Goal: Information Seeking & Learning: Learn about a topic

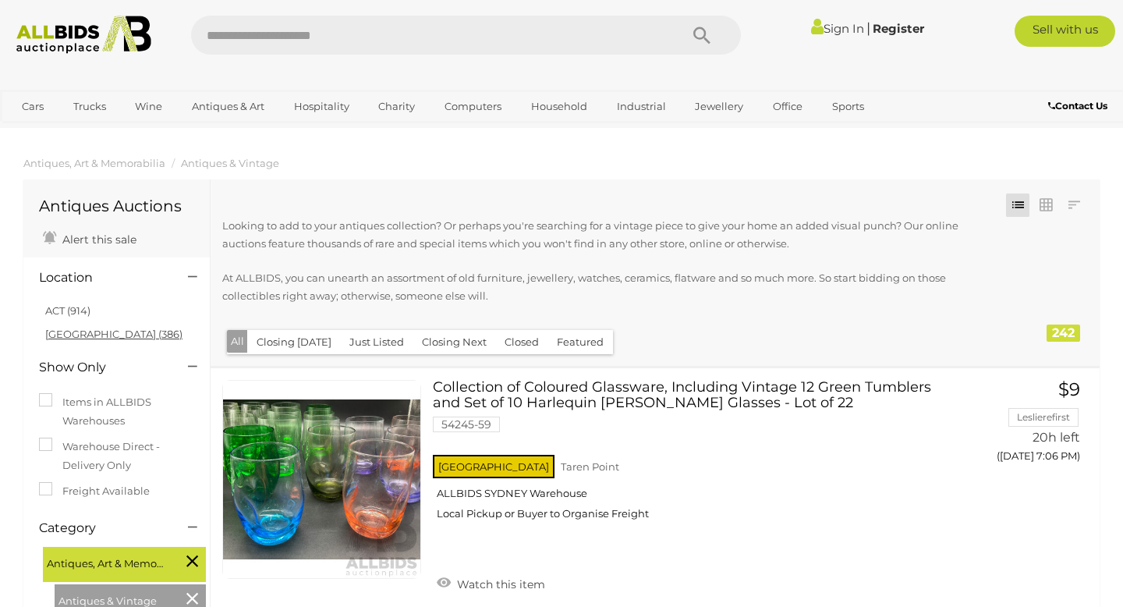
click at [84, 334] on link "[GEOGRAPHIC_DATA] (386)" at bounding box center [113, 334] width 137 height 12
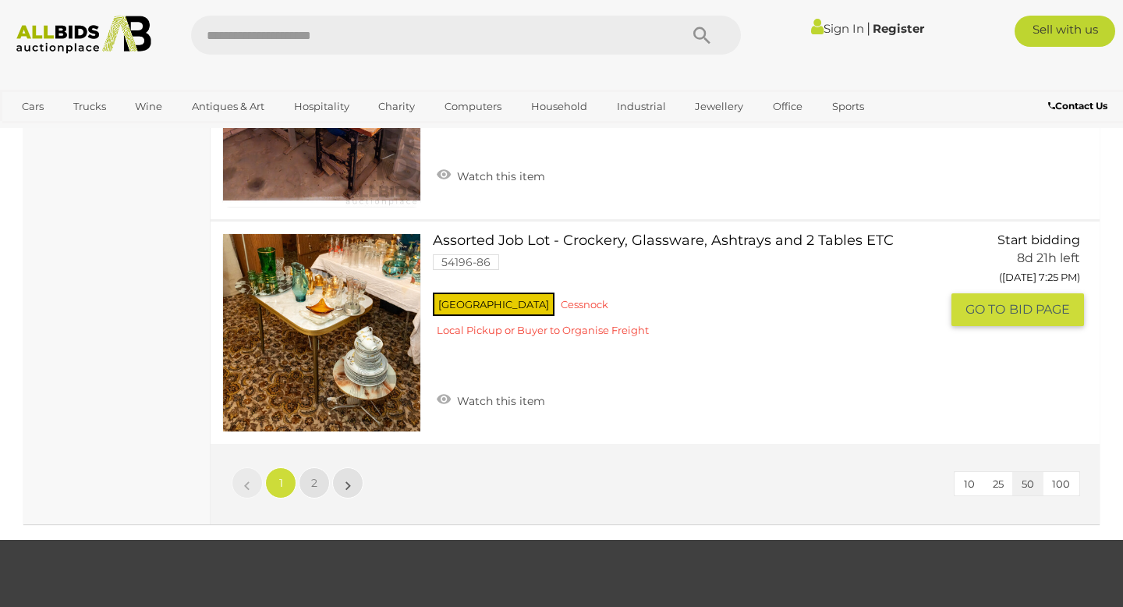
scroll to position [11603, 0]
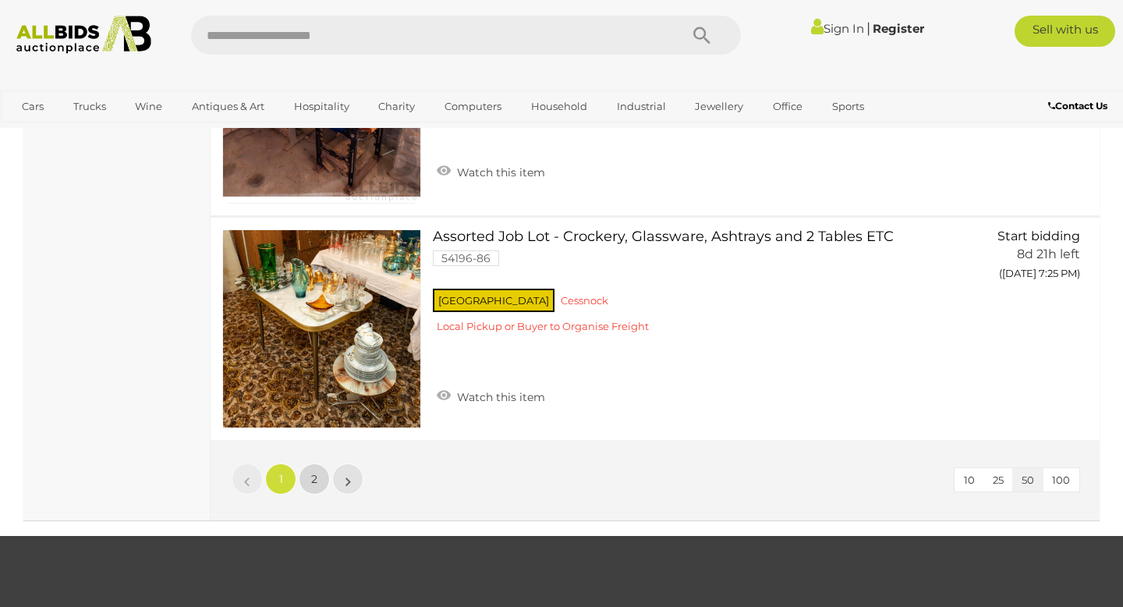
click at [316, 472] on span "2" at bounding box center [314, 479] width 6 height 14
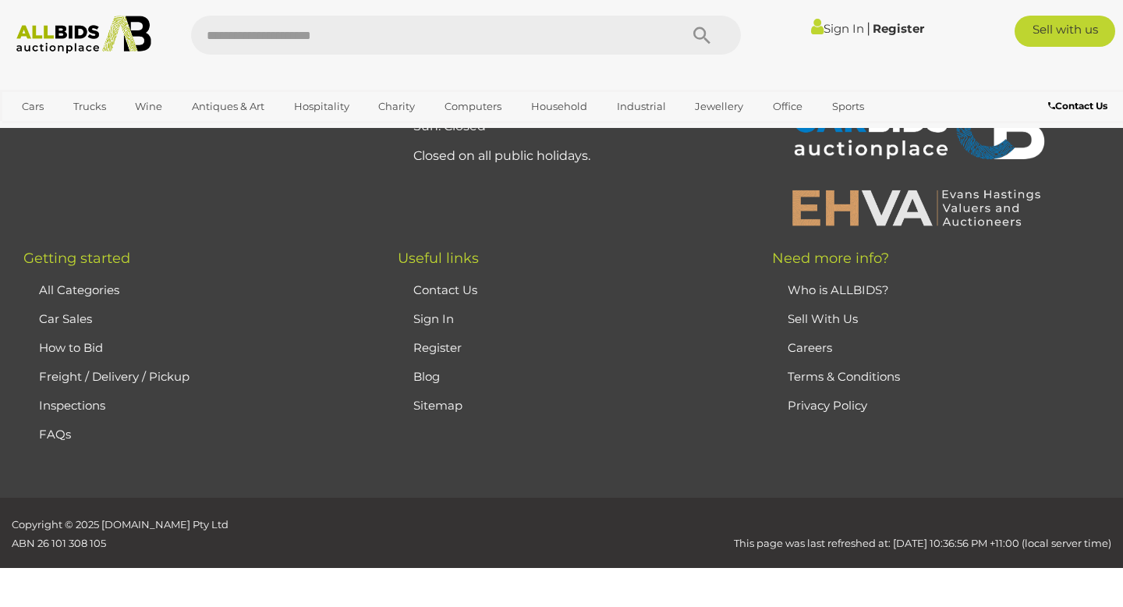
scroll to position [210, 0]
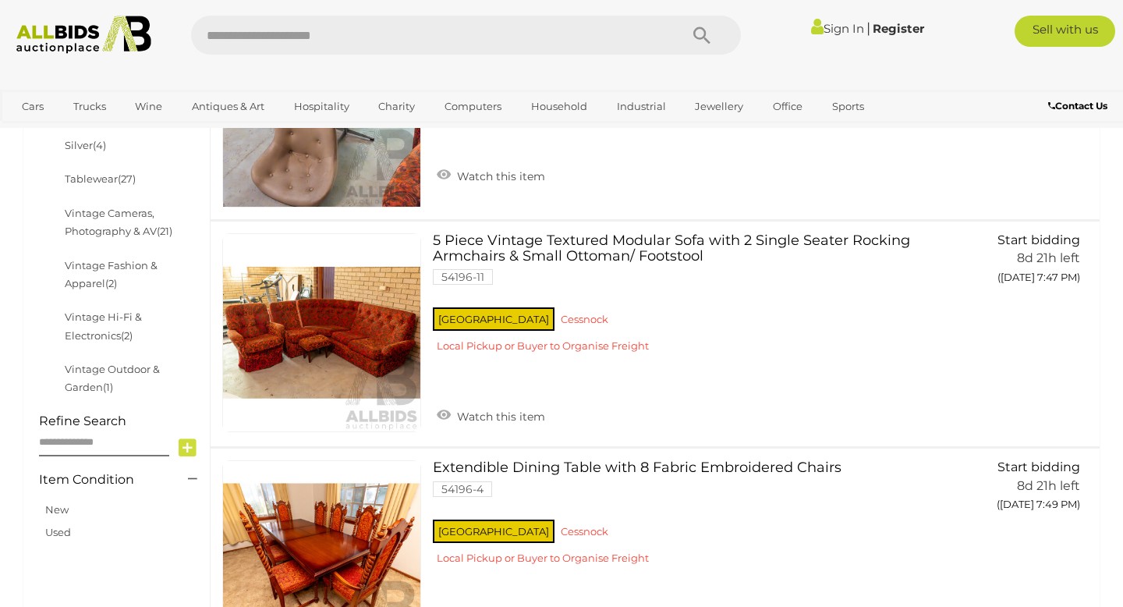
scroll to position [819, 0]
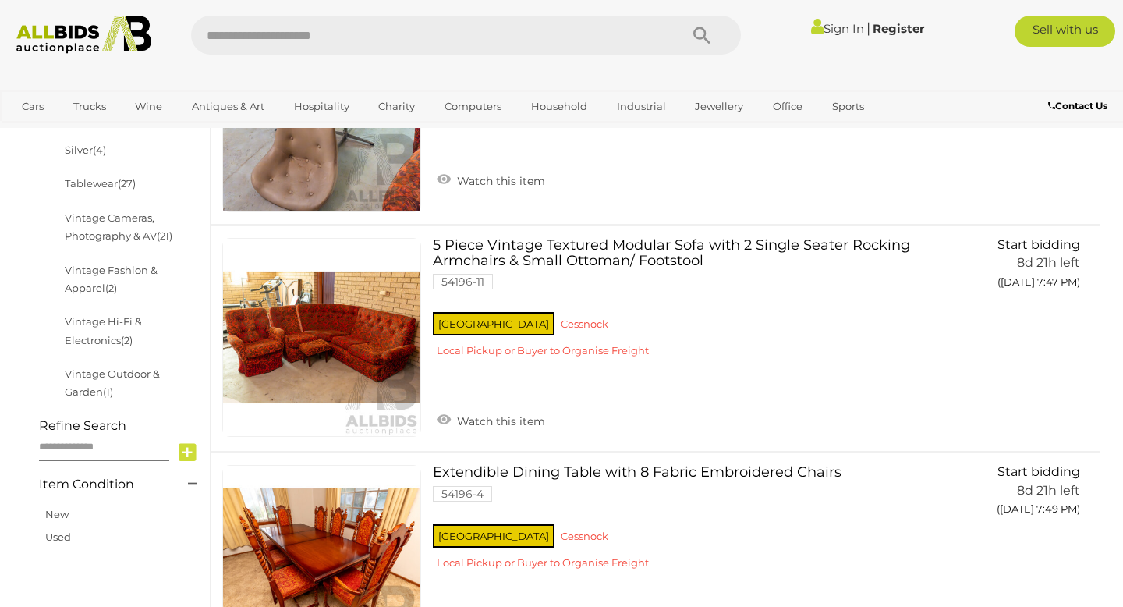
click at [492, 48] on input "text" at bounding box center [427, 35] width 473 height 39
type input "*****"
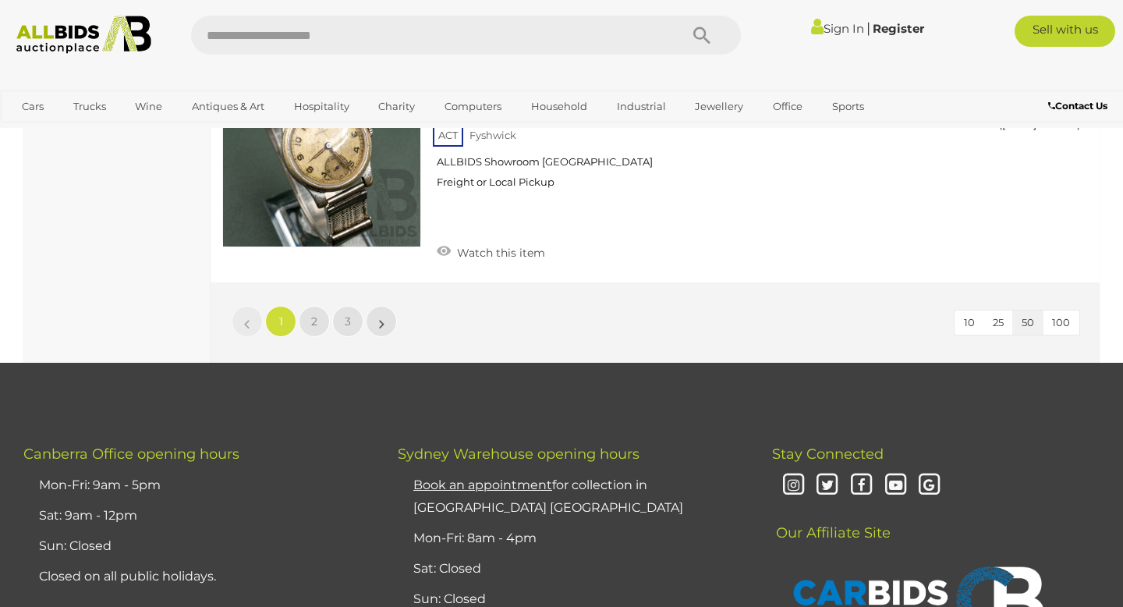
scroll to position [11962, 0]
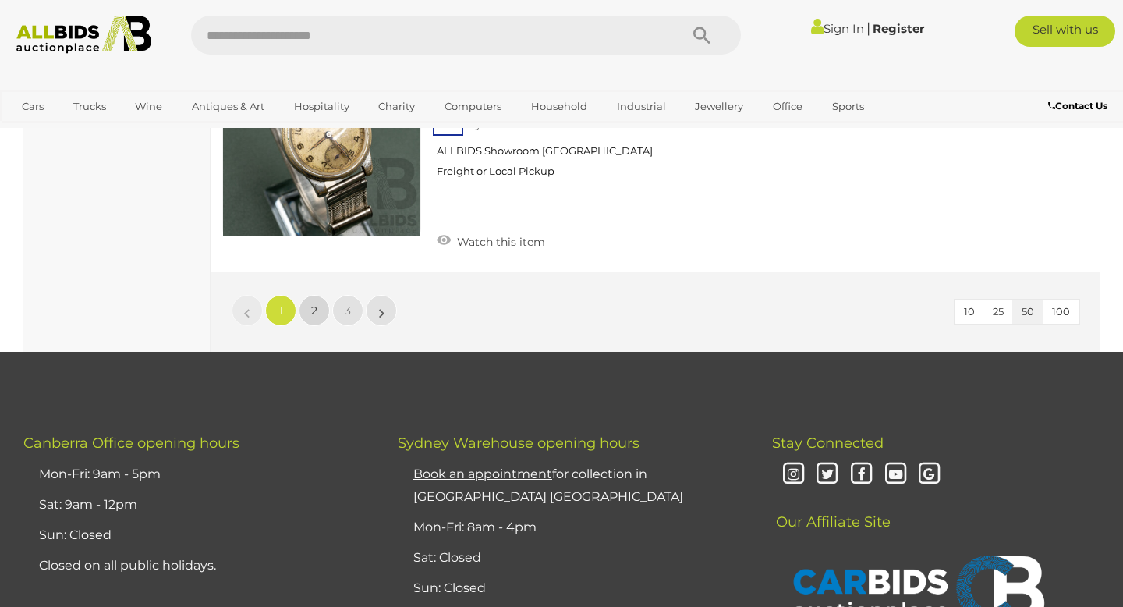
click at [316, 303] on span "2" at bounding box center [314, 310] width 6 height 14
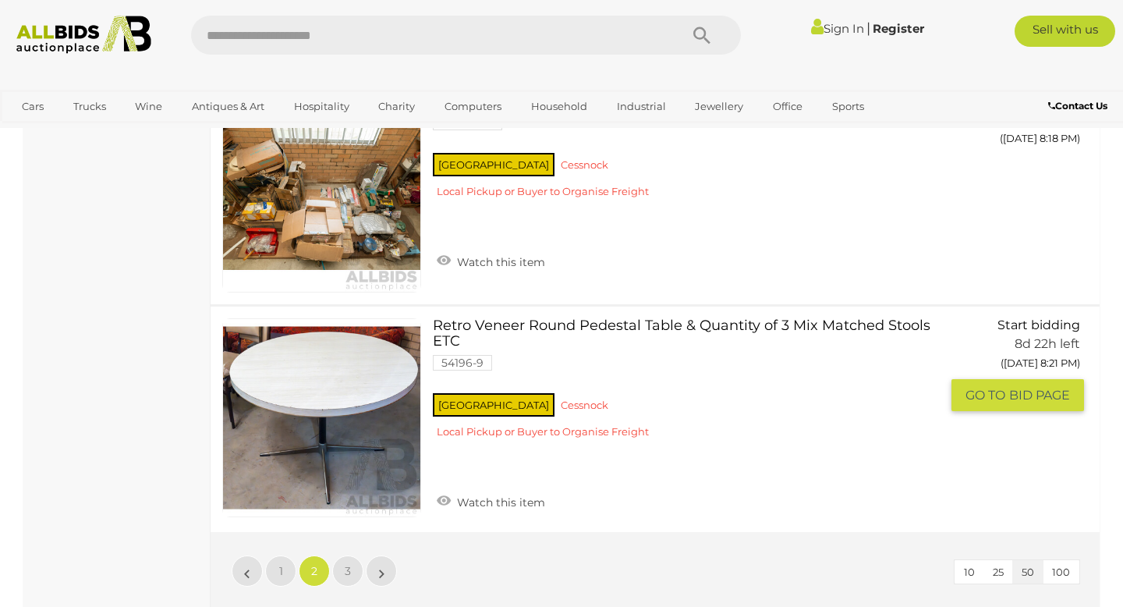
scroll to position [11840, 0]
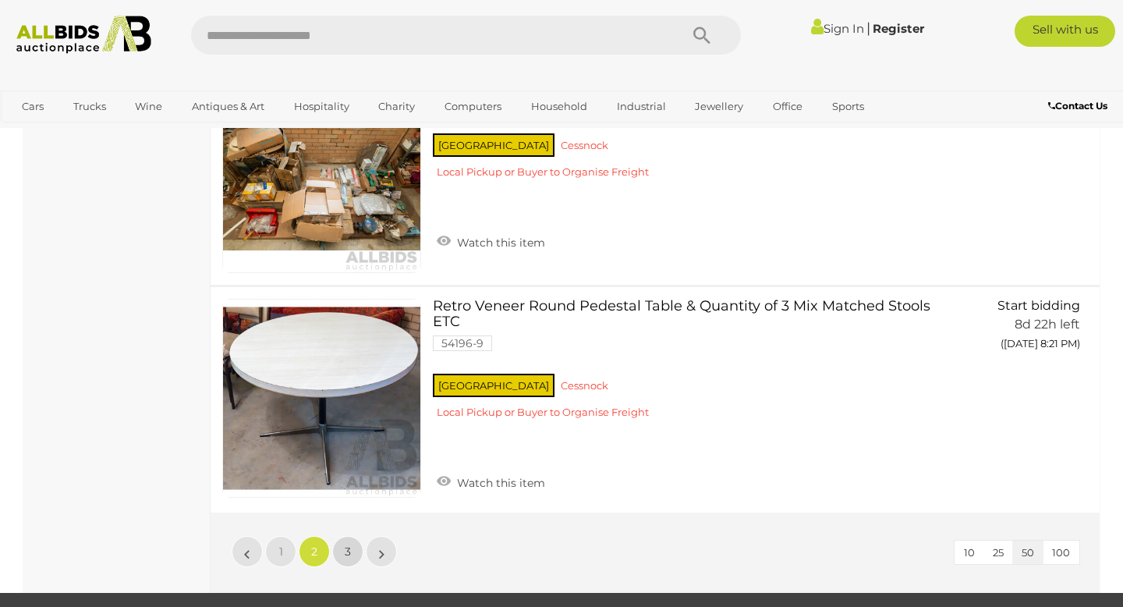
click at [357, 536] on link "3" at bounding box center [347, 551] width 31 height 31
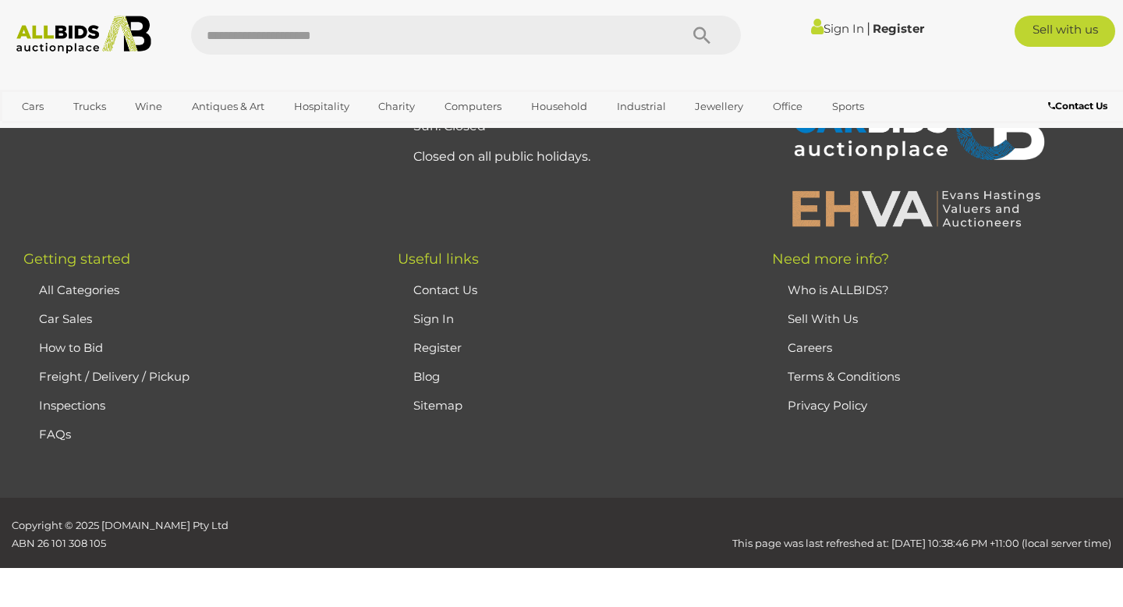
scroll to position [0, 0]
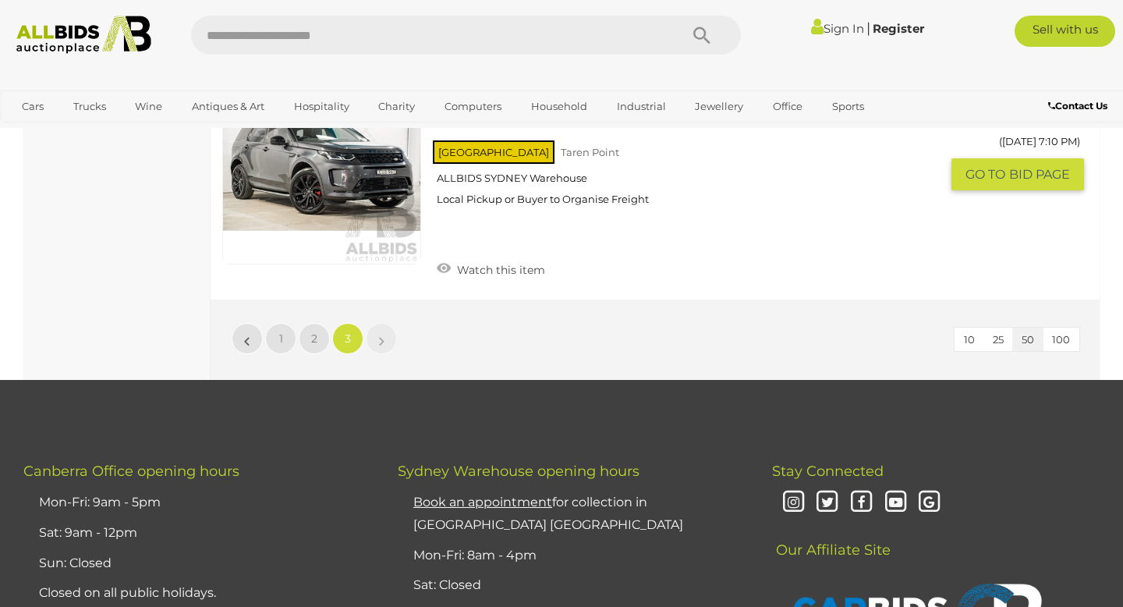
scroll to position [2343, 0]
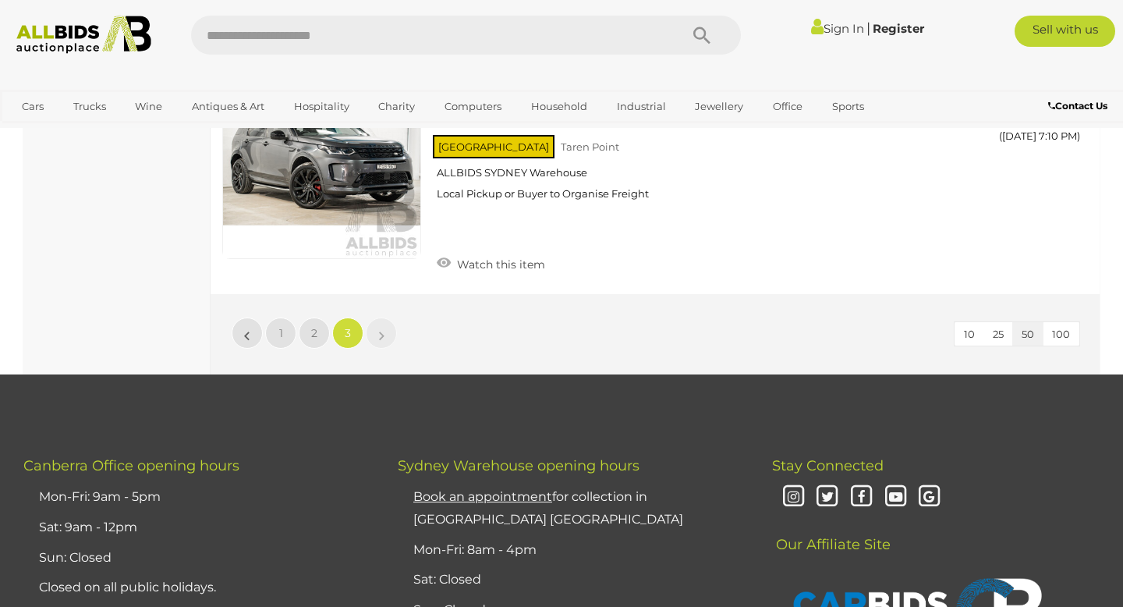
click at [473, 37] on input "text" at bounding box center [427, 35] width 473 height 39
type input "*****"
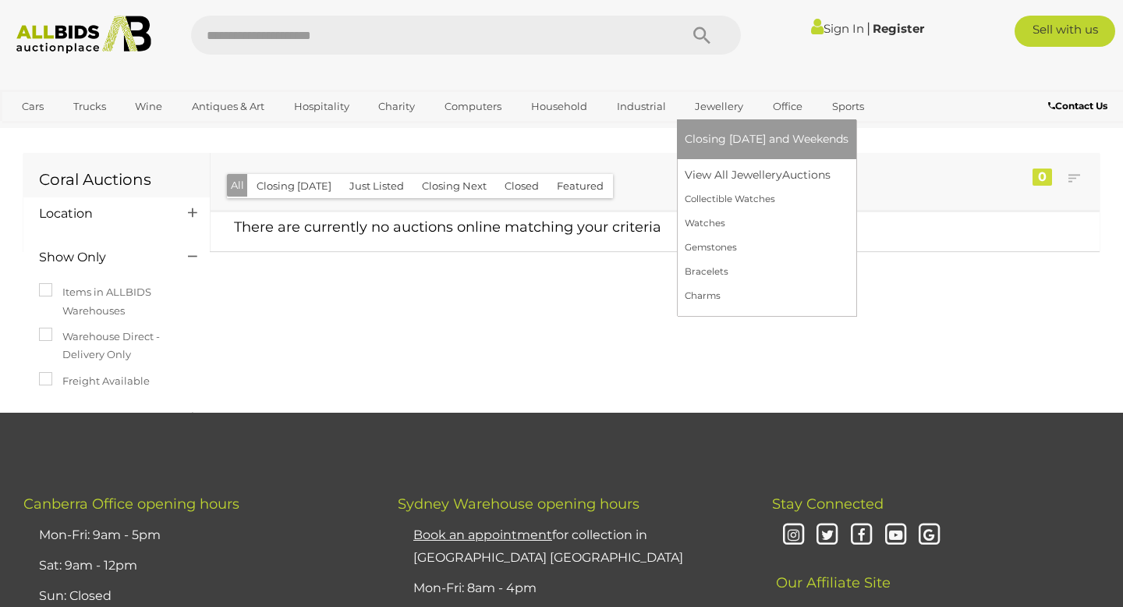
click at [710, 104] on link "Jewellery" at bounding box center [719, 107] width 69 height 26
click at [721, 172] on link "View All Jewellery Auctions" at bounding box center [767, 175] width 164 height 24
